Goal: Task Accomplishment & Management: Manage account settings

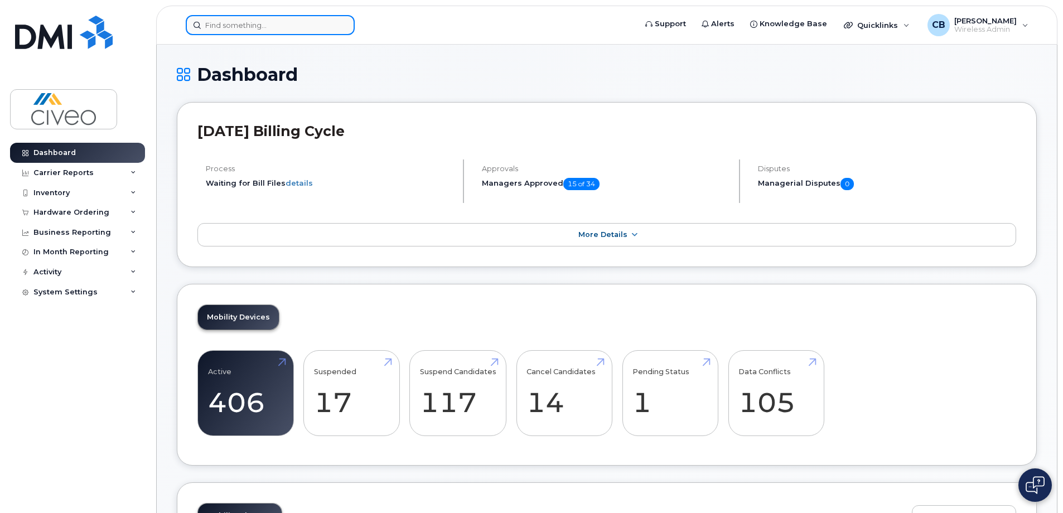
click at [325, 22] on input at bounding box center [270, 25] width 169 height 20
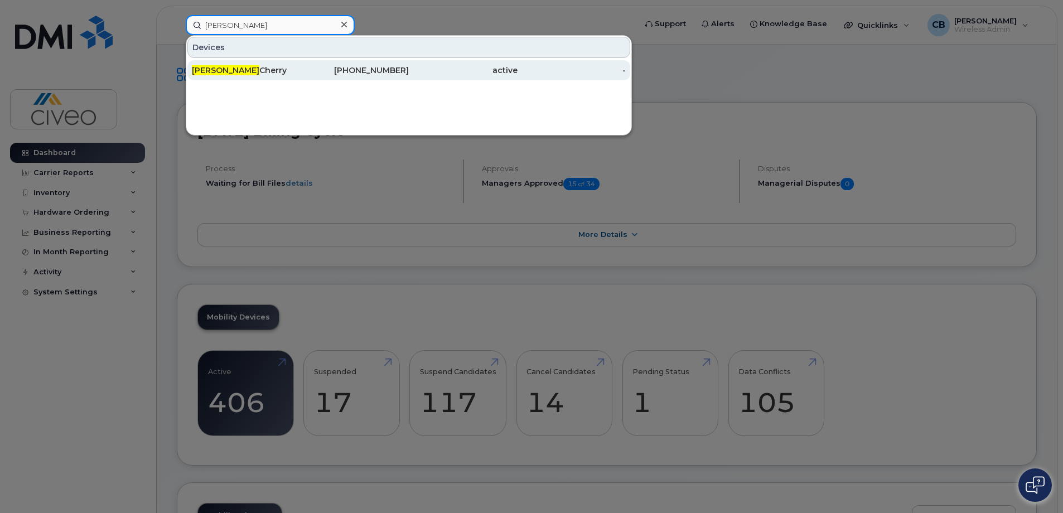
type input "daniel"
click at [295, 69] on div "Daniel Cherry" at bounding box center [246, 70] width 109 height 11
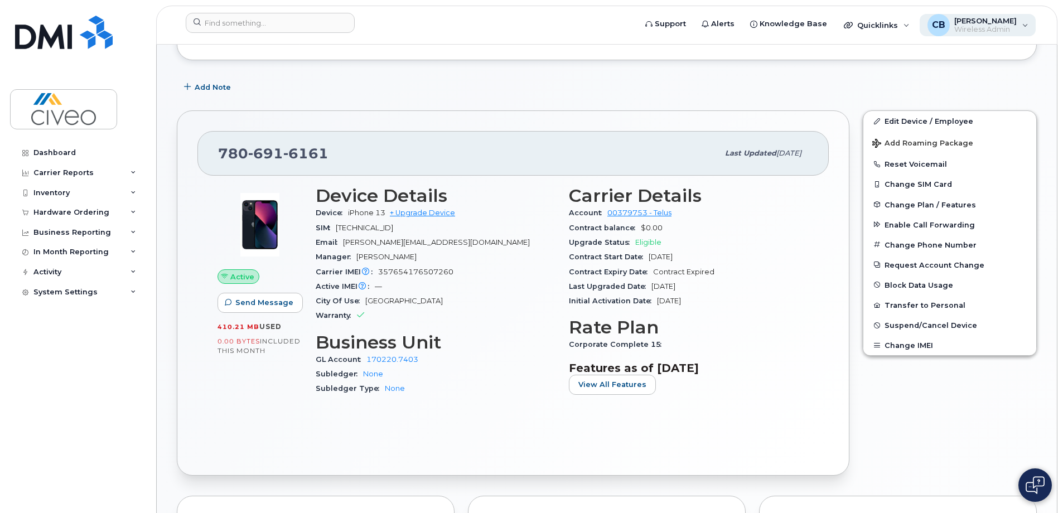
scroll to position [157, 0]
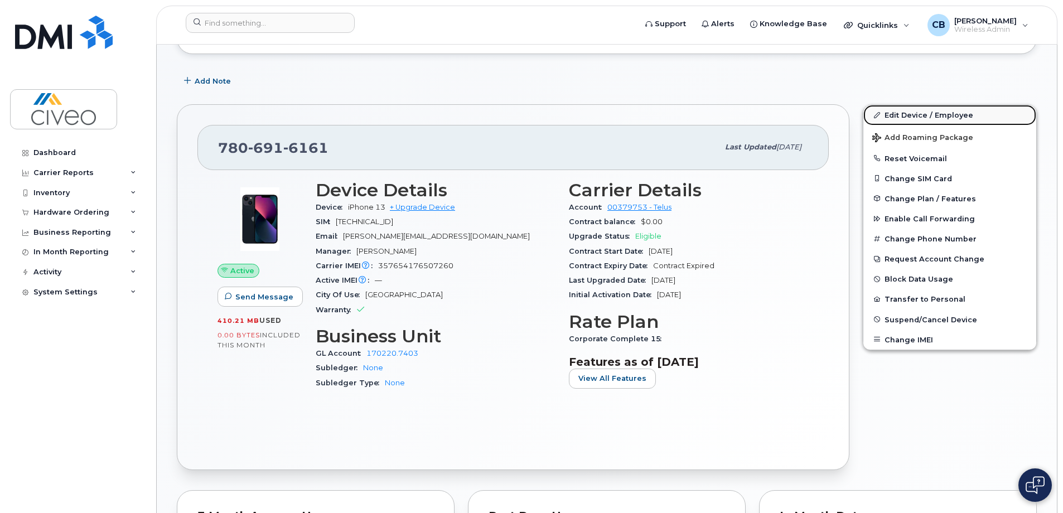
click at [913, 120] on link "Edit Device / Employee" at bounding box center [950, 115] width 173 height 20
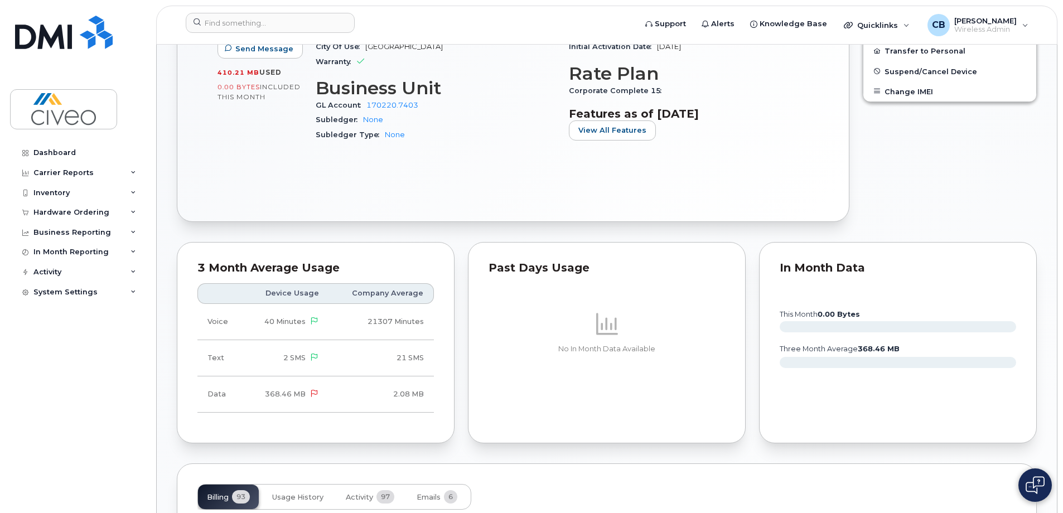
scroll to position [436, 0]
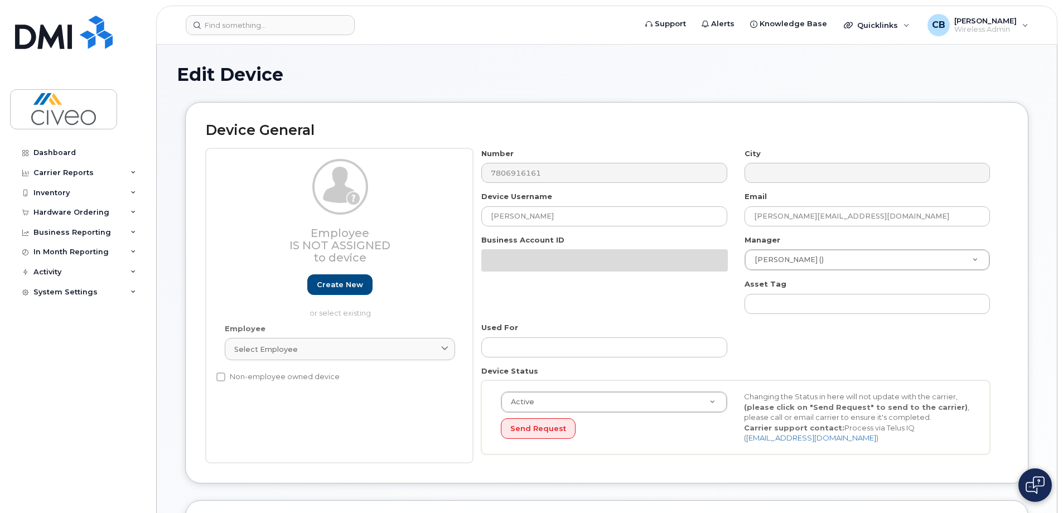
select select "7088"
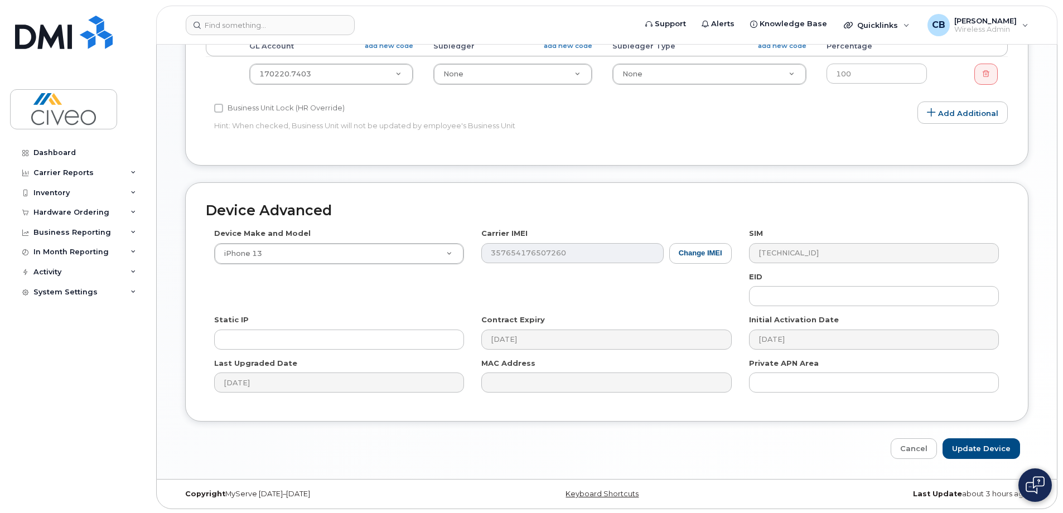
scroll to position [469, 0]
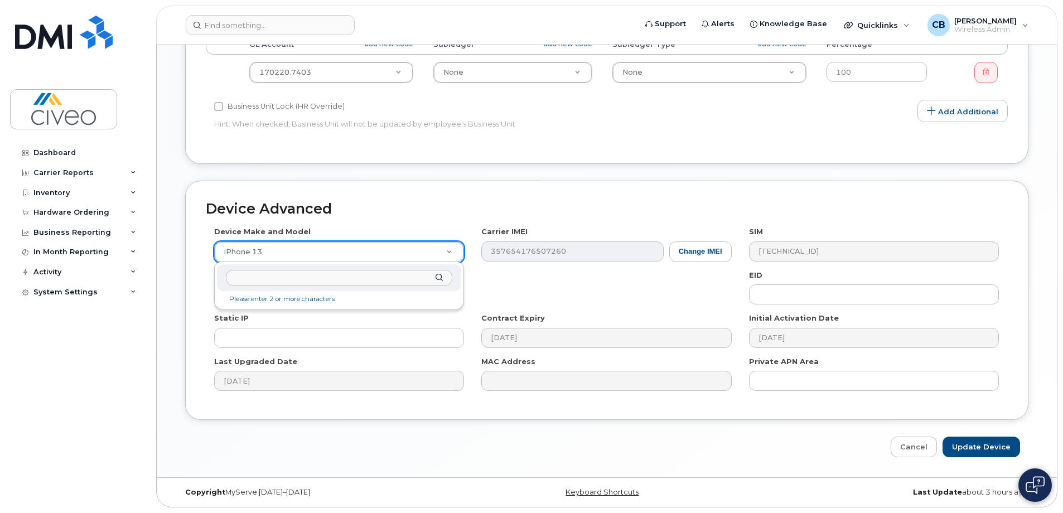
click at [283, 278] on input "text" at bounding box center [339, 278] width 226 height 16
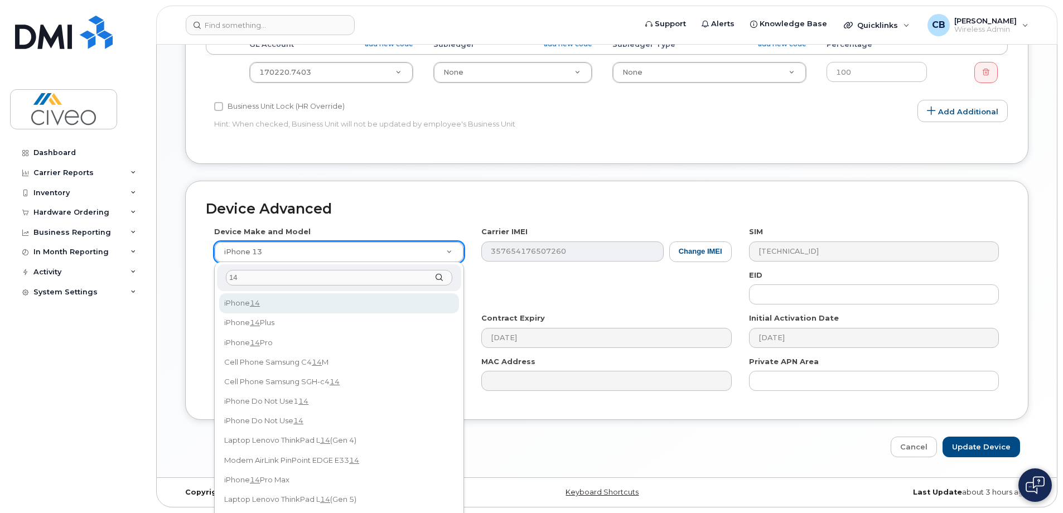
type input "14"
select select "2778"
